Goal: Use online tool/utility: Use online tool/utility

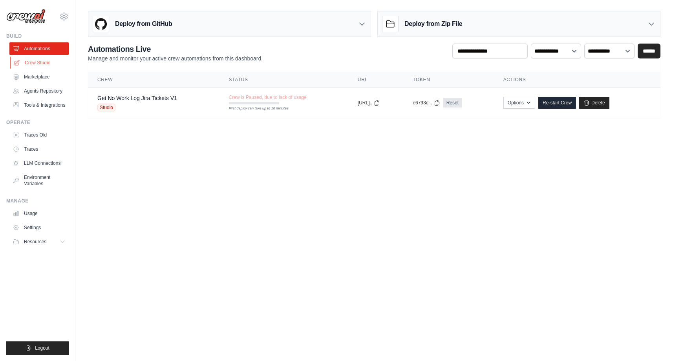
click at [46, 62] on link "Crew Studio" at bounding box center [39, 63] width 59 height 13
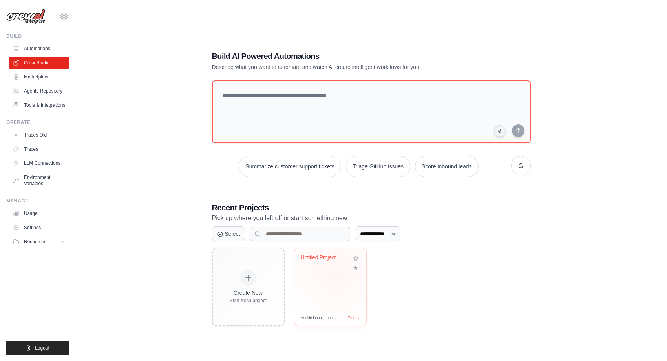
click at [337, 273] on div "Untitled Project" at bounding box center [331, 279] width 72 height 62
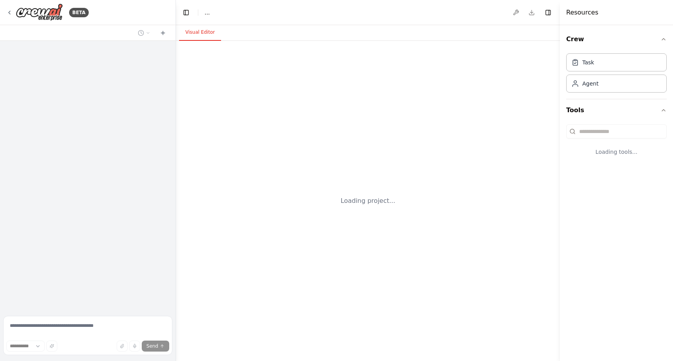
select select "****"
